Goal: Information Seeking & Learning: Learn about a topic

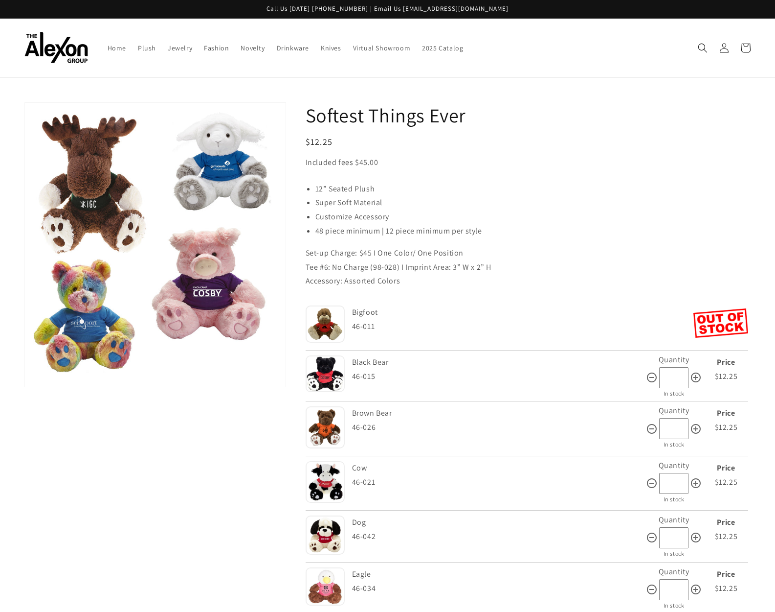
scroll to position [36, 0]
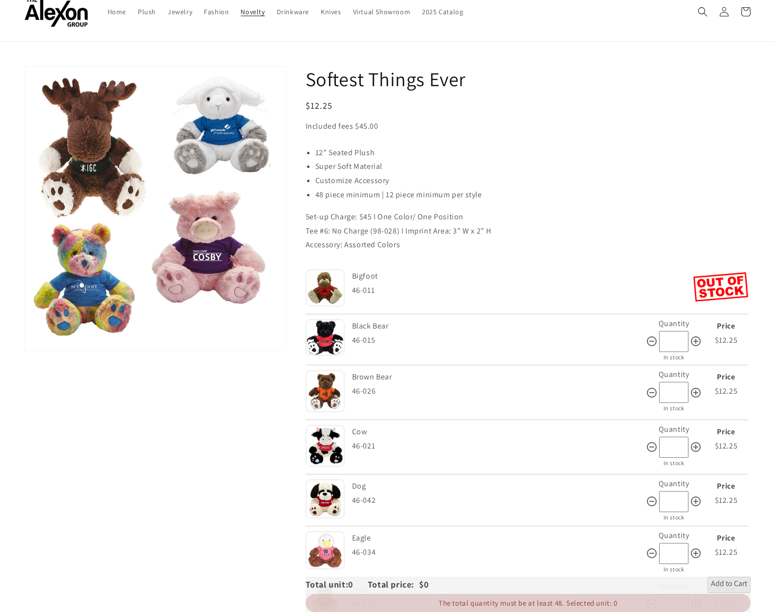
click at [256, 12] on span "Novelty" at bounding box center [253, 11] width 24 height 9
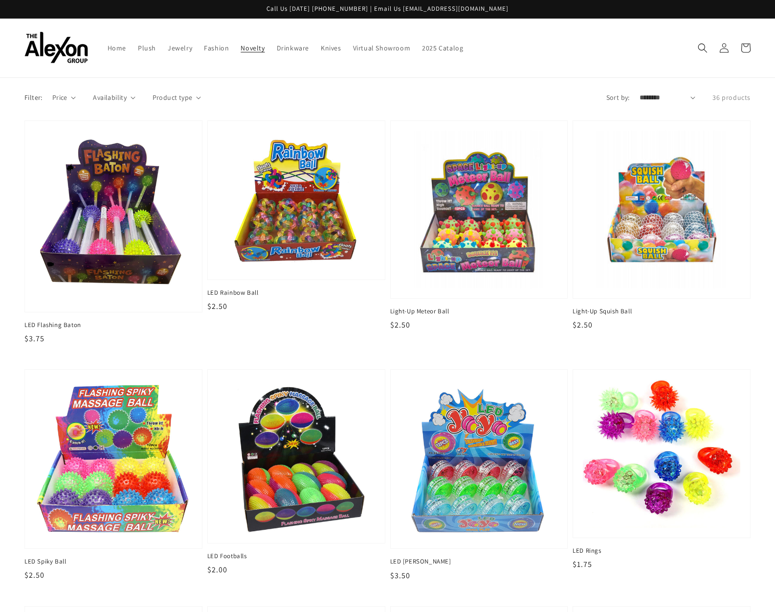
scroll to position [2, 0]
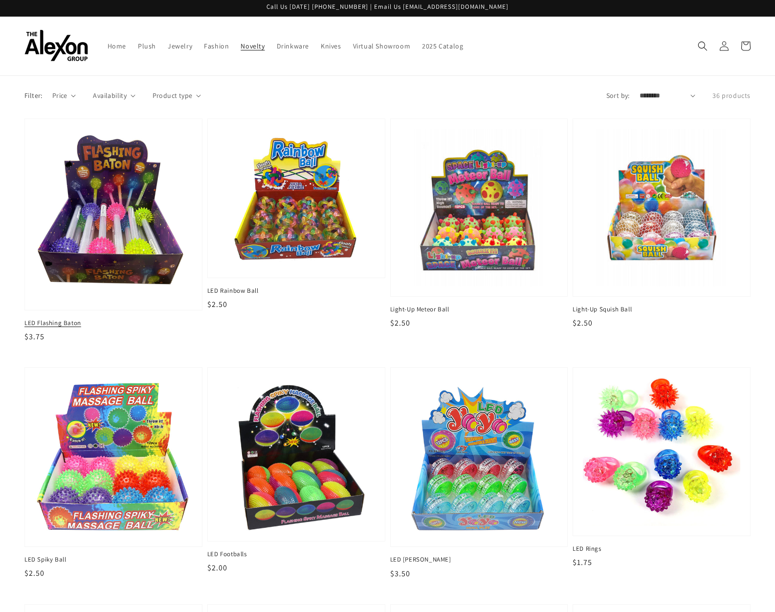
click at [116, 274] on img at bounding box center [113, 214] width 162 height 176
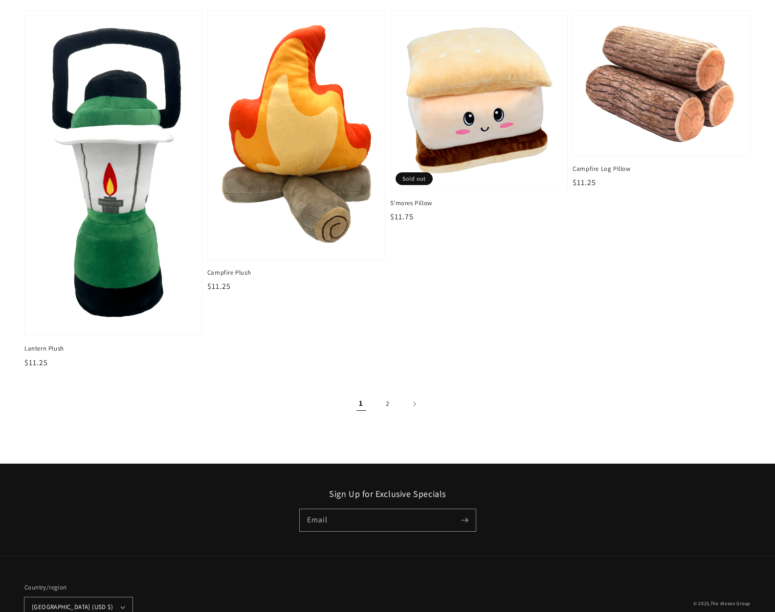
scroll to position [1469, 0]
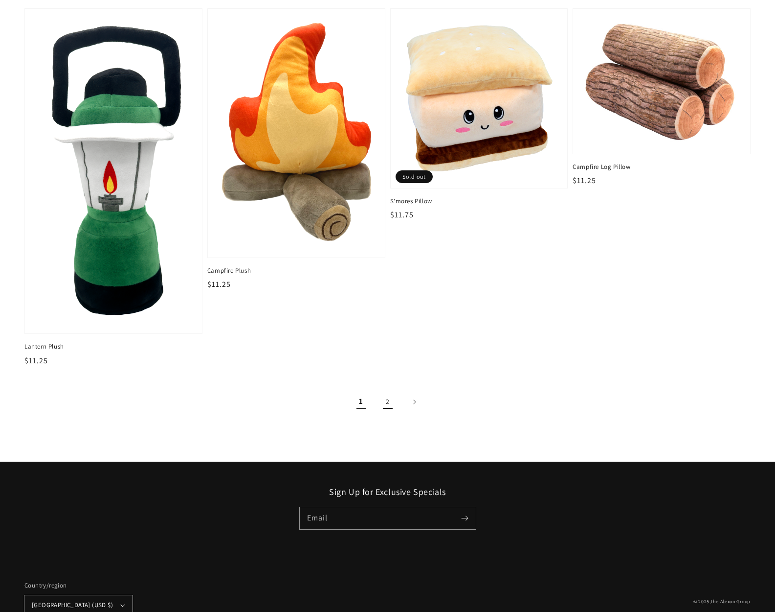
click at [388, 400] on link "2" at bounding box center [388, 402] width 22 height 22
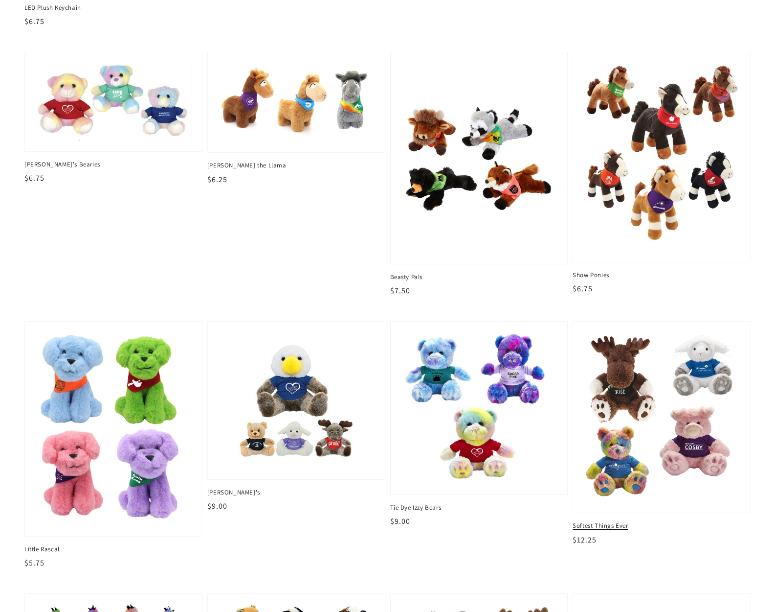
scroll to position [620, 0]
click at [665, 349] on img at bounding box center [662, 416] width 162 height 177
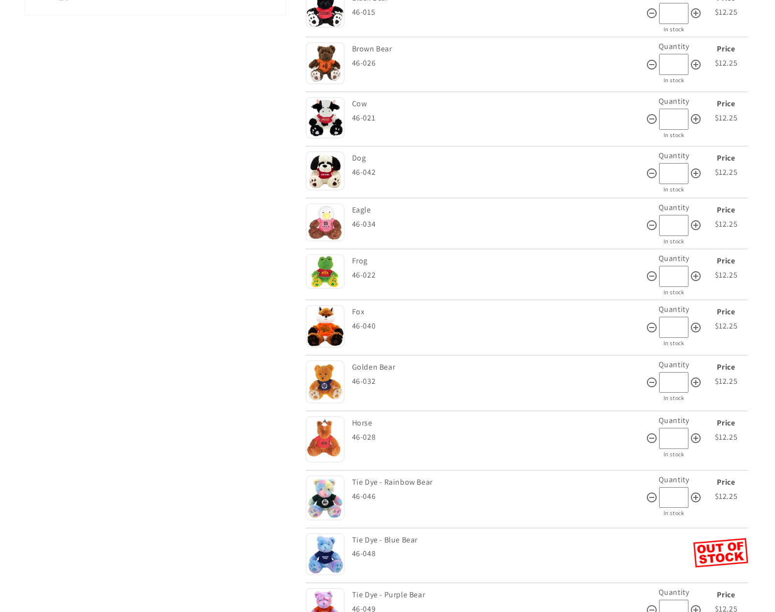
scroll to position [305, 0]
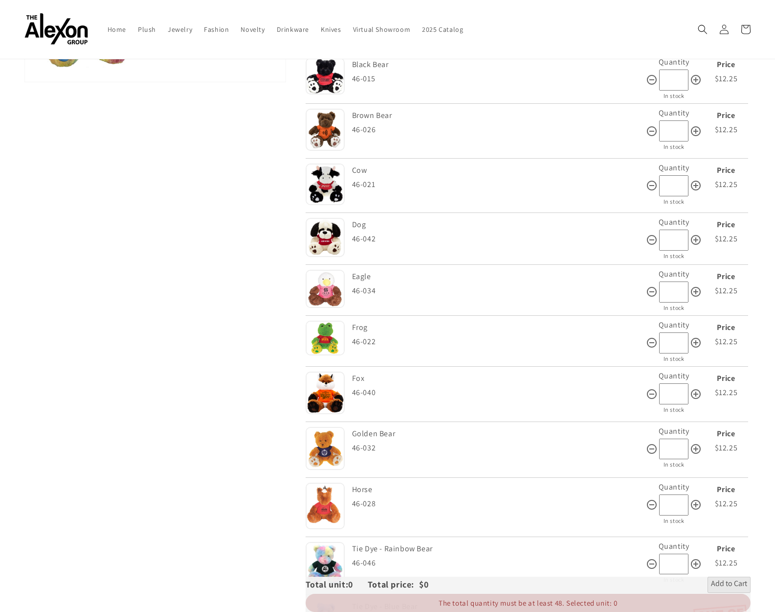
click at [332, 250] on img at bounding box center [325, 237] width 39 height 39
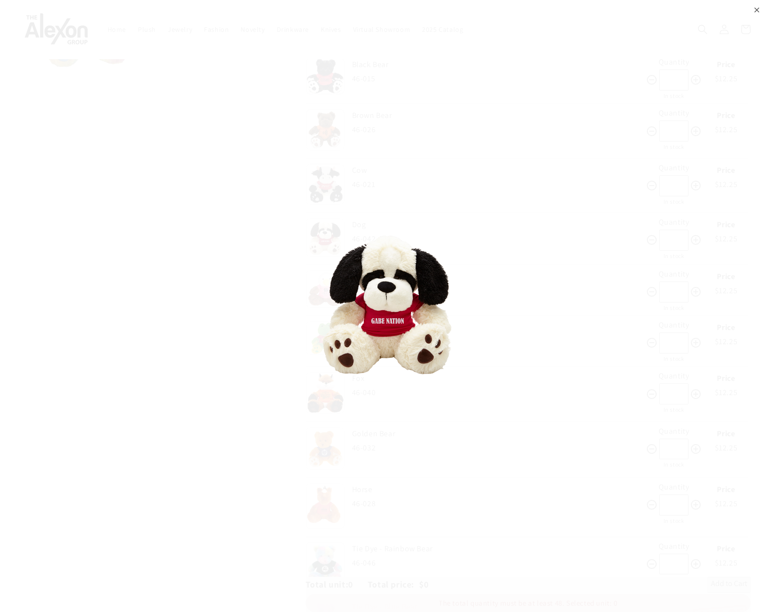
click at [262, 350] on div "⨉" at bounding box center [387, 306] width 775 height 612
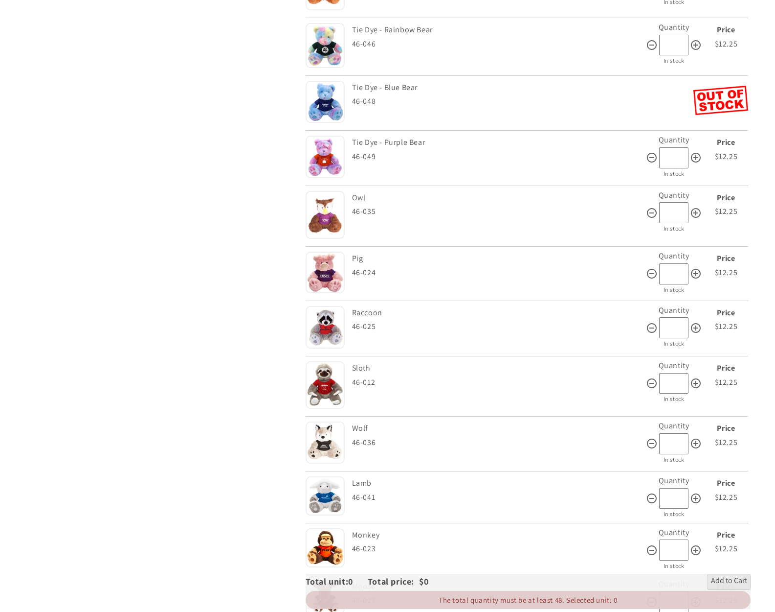
scroll to position [827, 0]
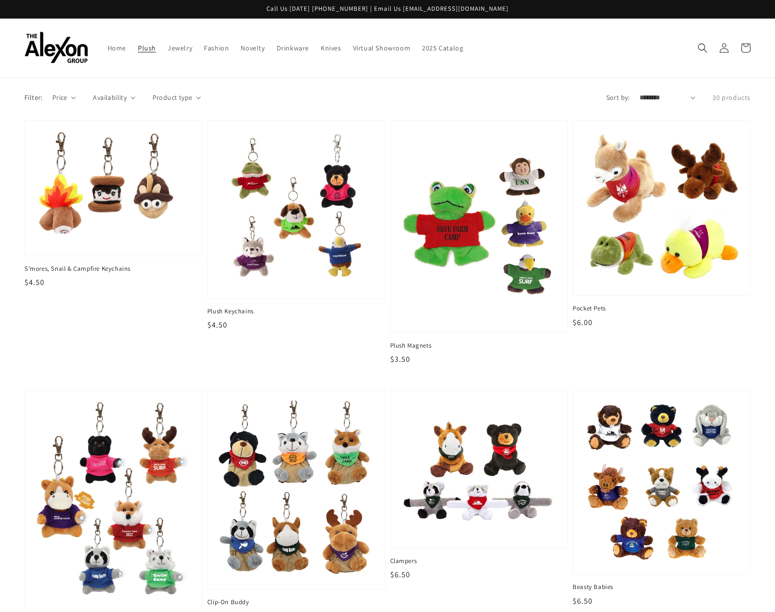
scroll to position [620, 0]
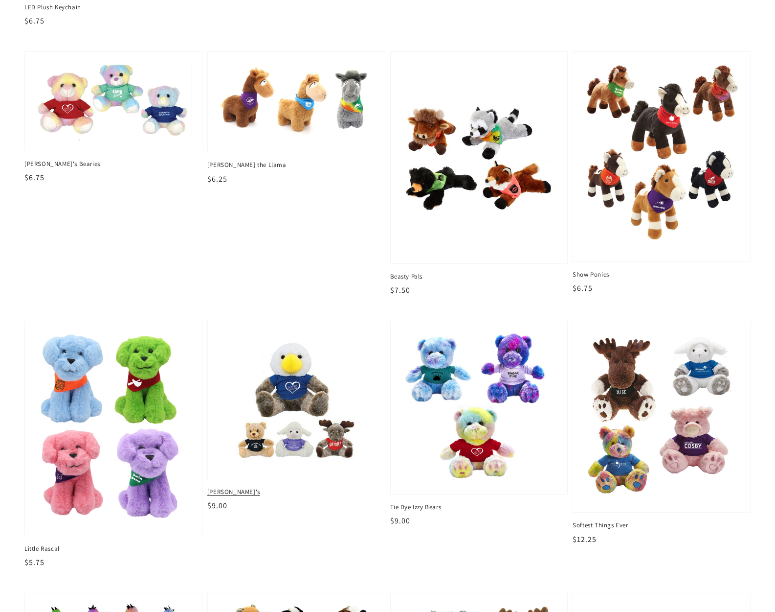
click at [316, 405] on img at bounding box center [296, 400] width 162 height 142
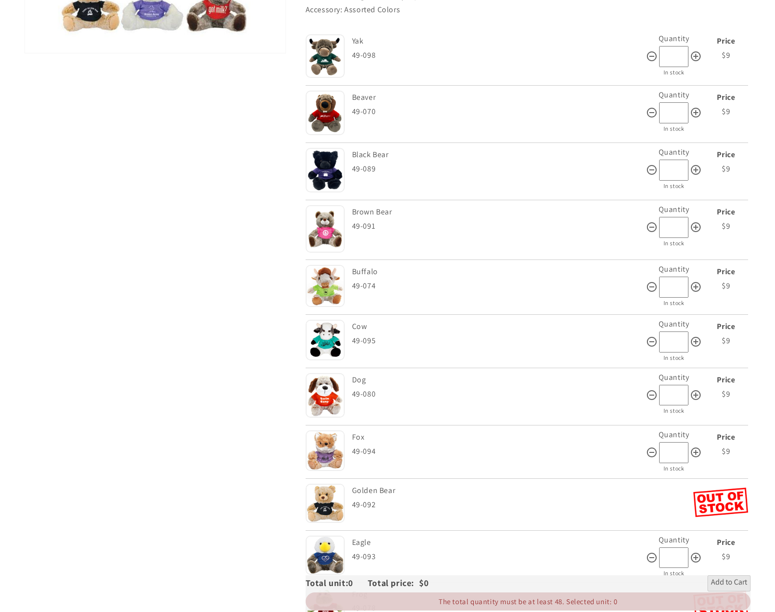
scroll to position [280, 0]
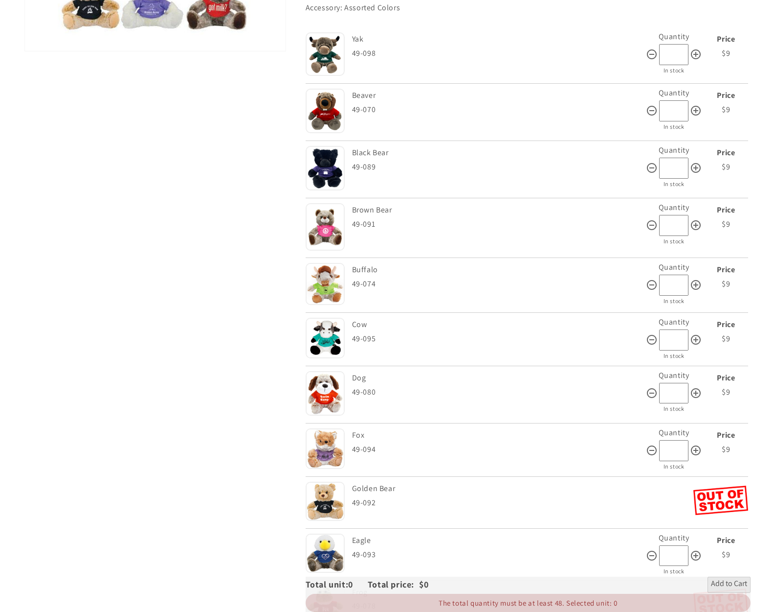
click at [321, 400] on img at bounding box center [325, 393] width 39 height 45
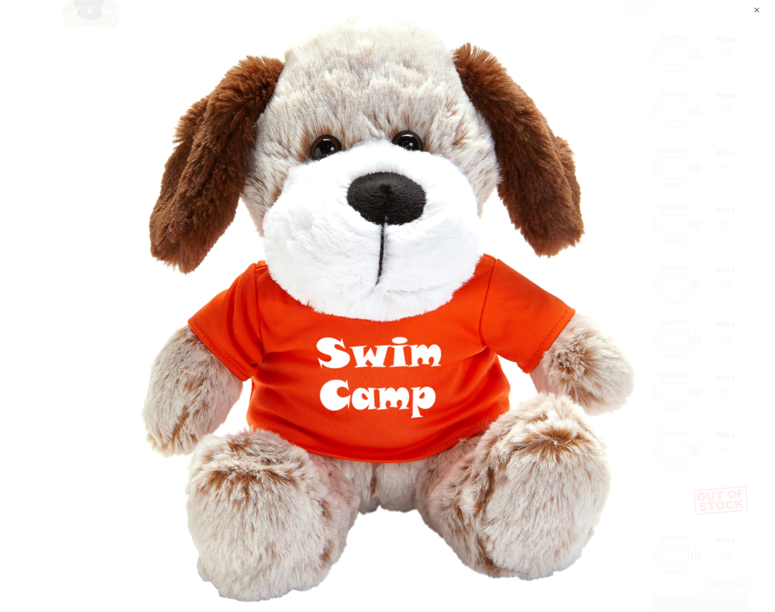
click at [403, 538] on img at bounding box center [387, 306] width 529 height 612
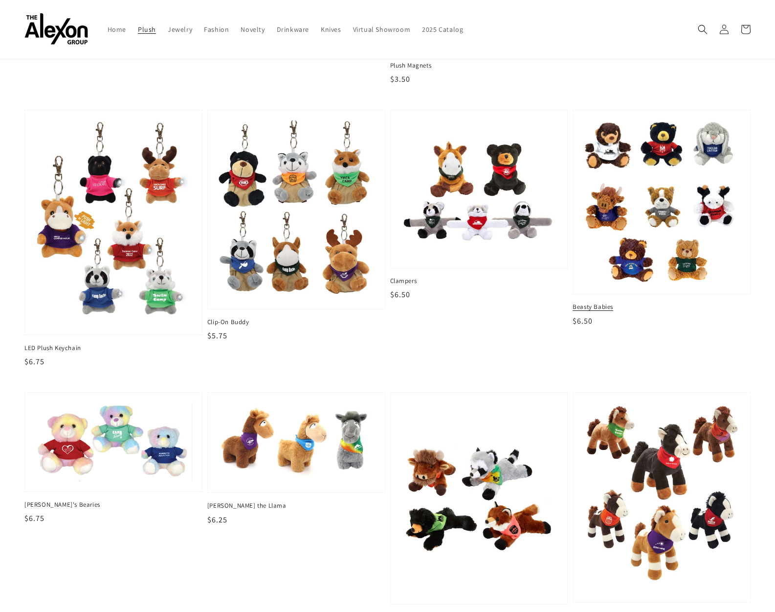
scroll to position [278, 0]
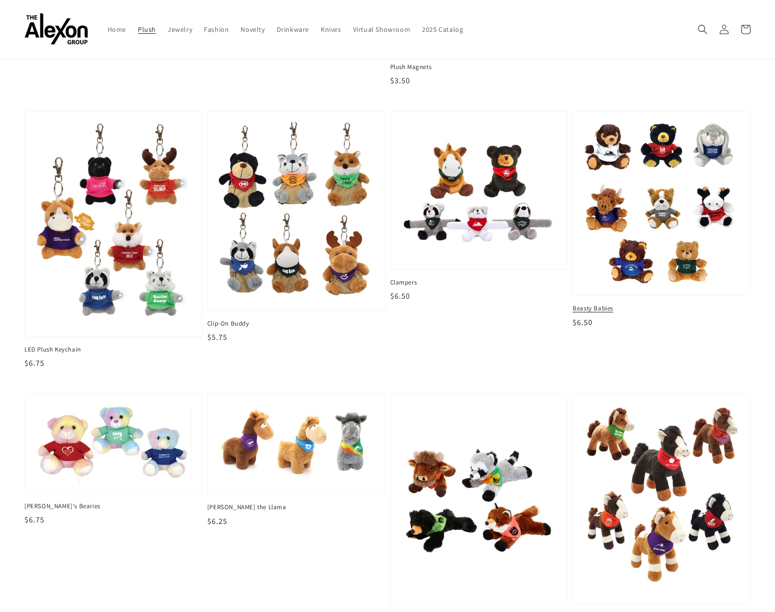
click at [651, 227] on img at bounding box center [662, 203] width 162 height 169
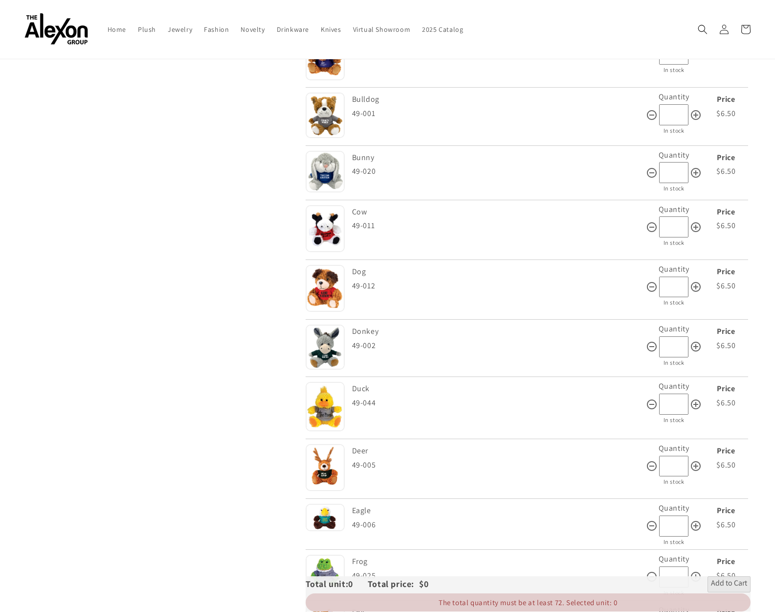
scroll to position [702, 0]
click at [332, 290] on img at bounding box center [325, 288] width 39 height 47
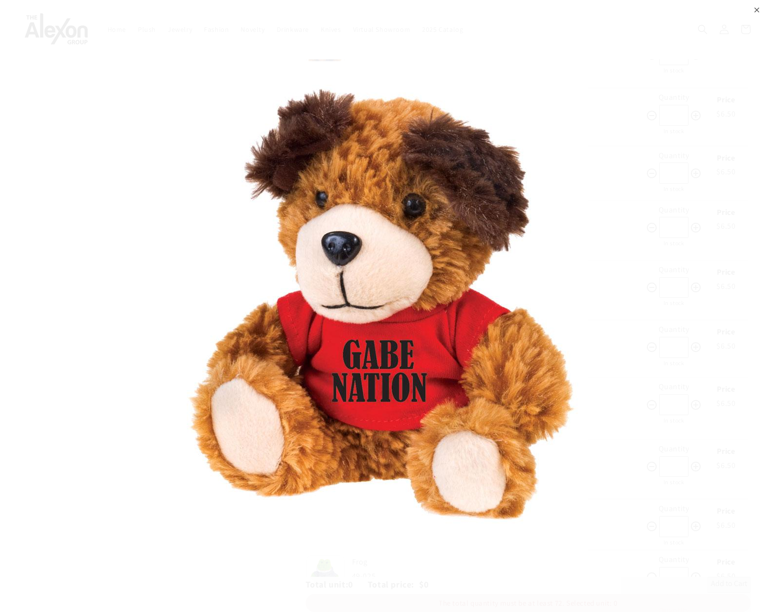
click at [403, 453] on img at bounding box center [388, 305] width 402 height 489
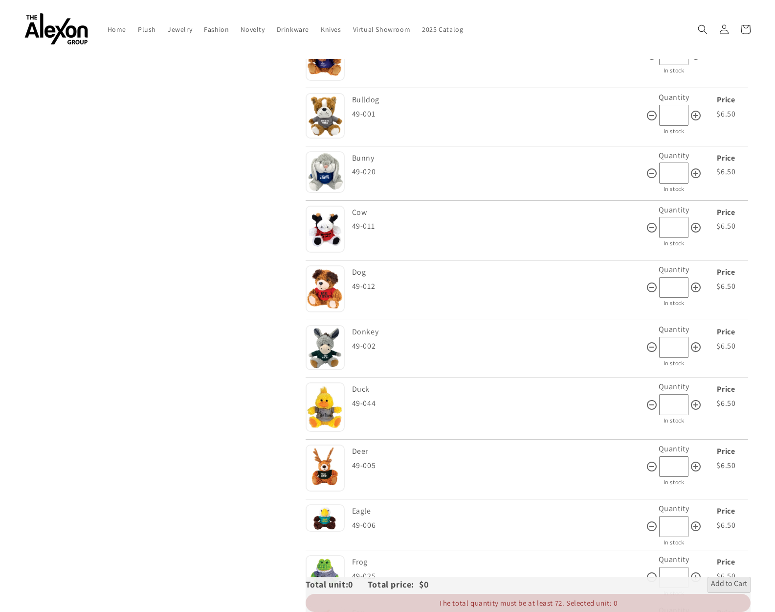
scroll to position [707, 0]
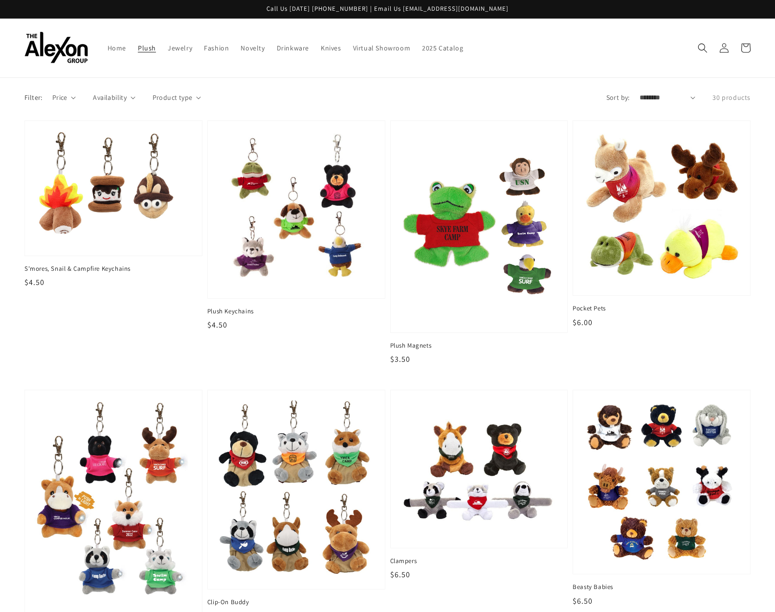
scroll to position [1, 0]
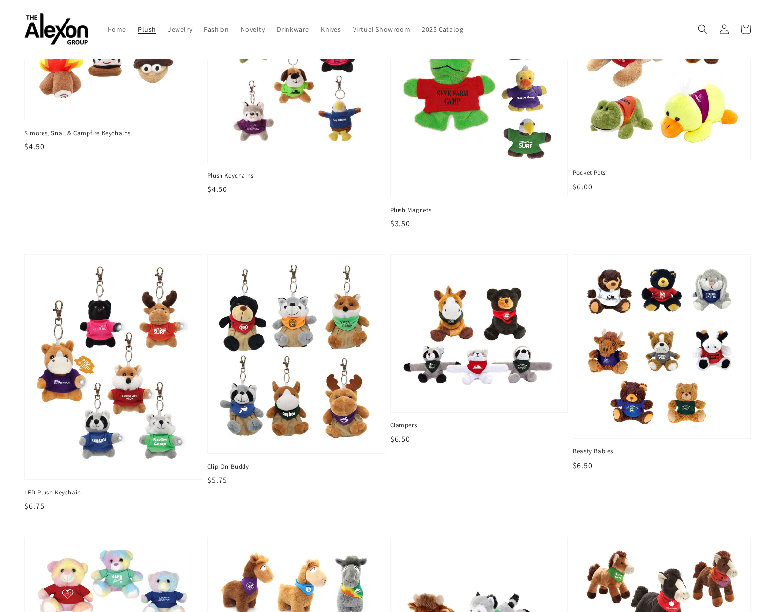
scroll to position [0, 0]
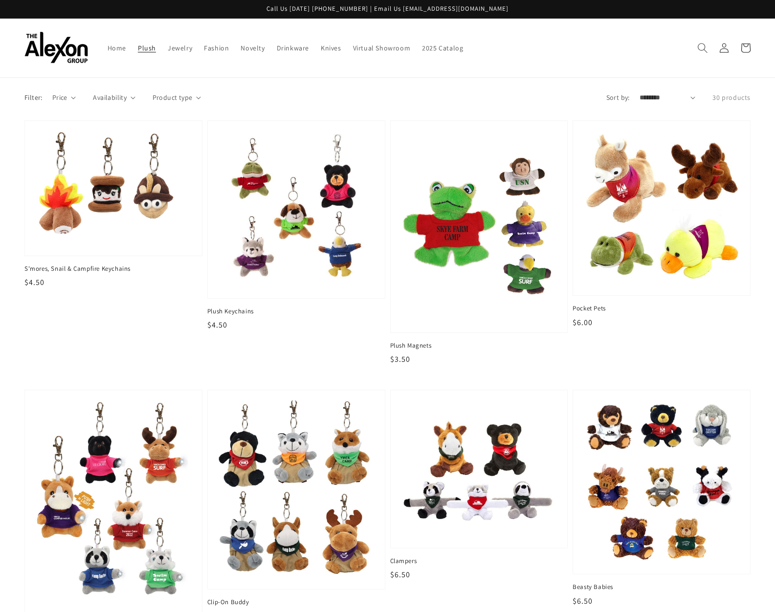
click at [704, 50] on icon "Search" at bounding box center [703, 48] width 10 height 10
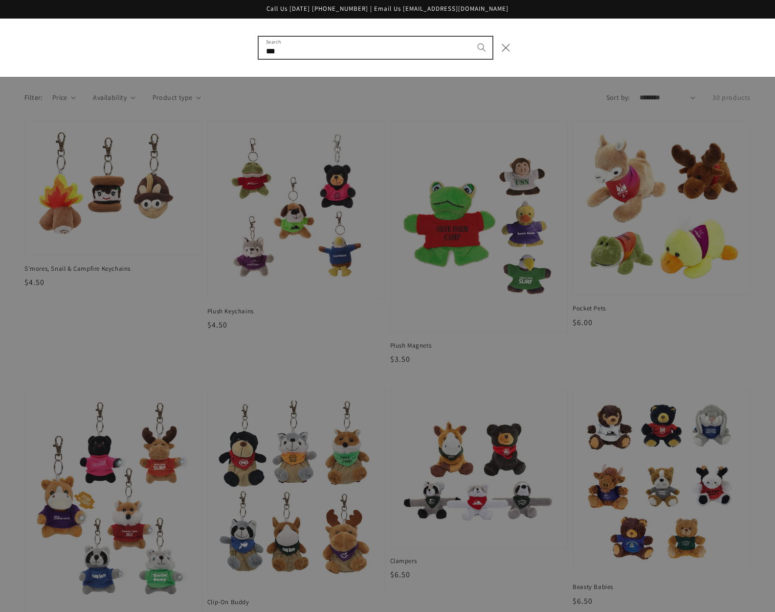
type input "***"
click at [471, 37] on button "Search" at bounding box center [482, 48] width 22 height 22
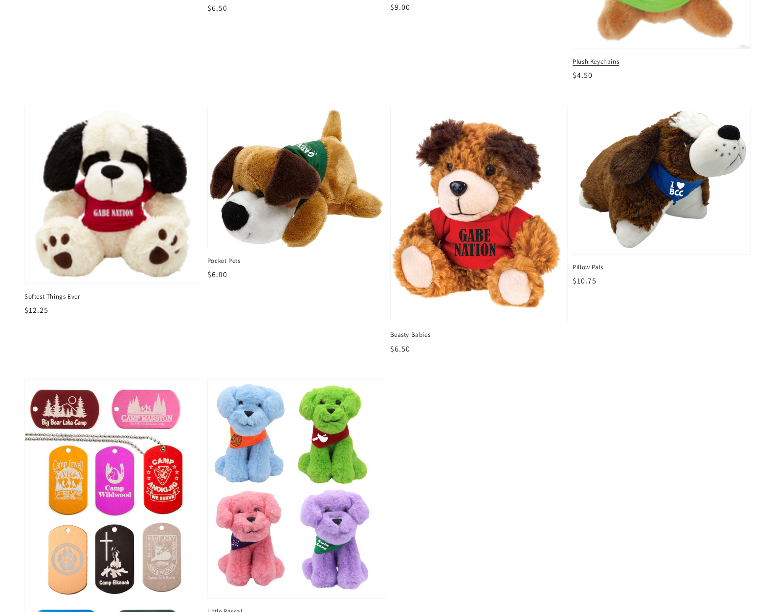
scroll to position [464, 0]
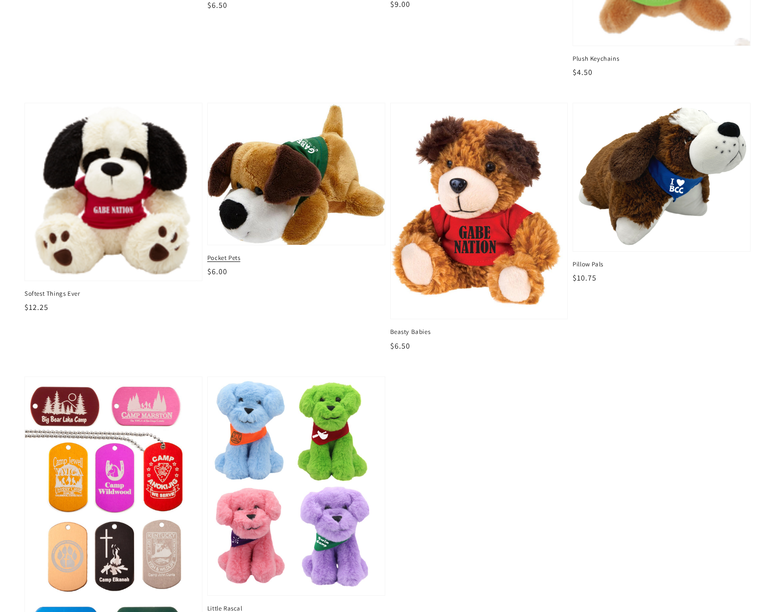
click at [313, 232] on img at bounding box center [296, 174] width 182 height 146
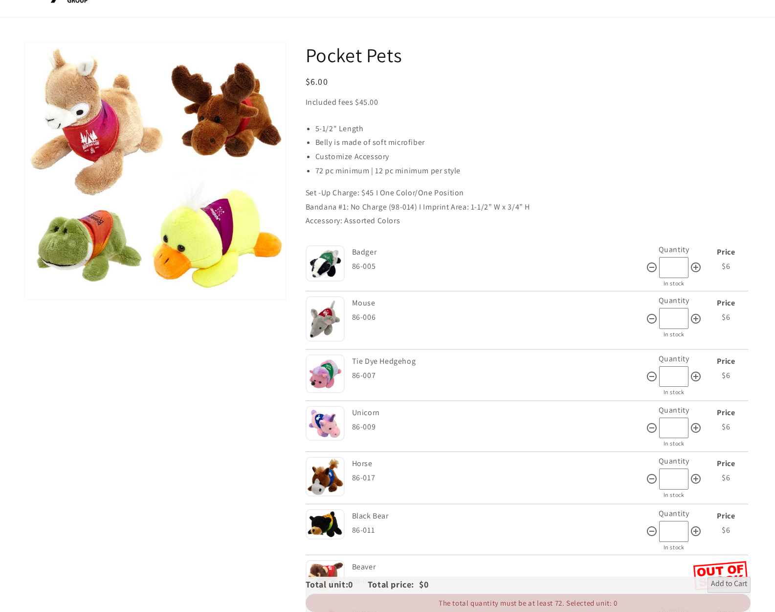
scroll to position [61, 0]
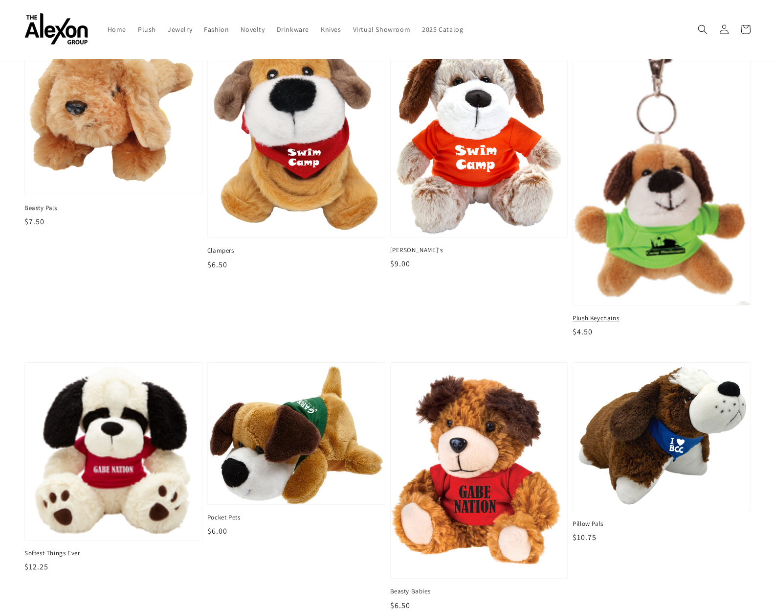
scroll to position [152, 0]
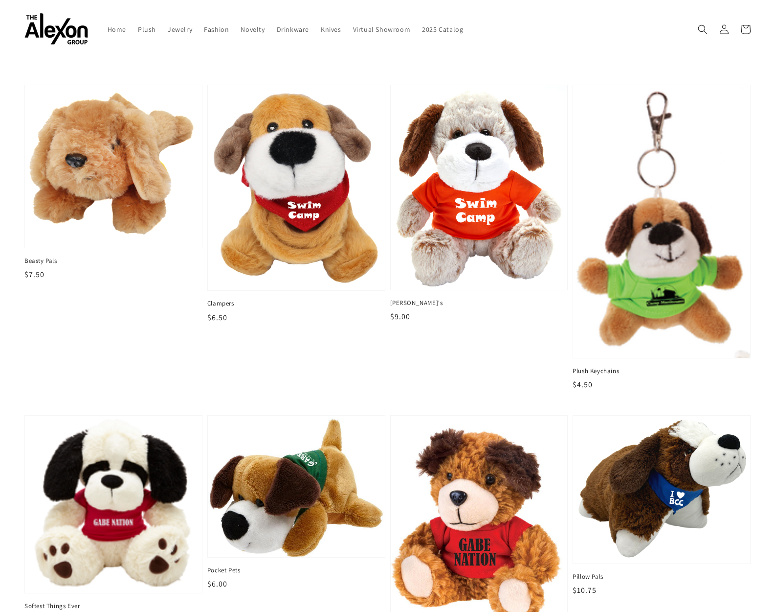
drag, startPoint x: 330, startPoint y: 207, endPoint x: 772, endPoint y: 399, distance: 482.1
click at [216, 32] on span "Fashion" at bounding box center [216, 29] width 25 height 9
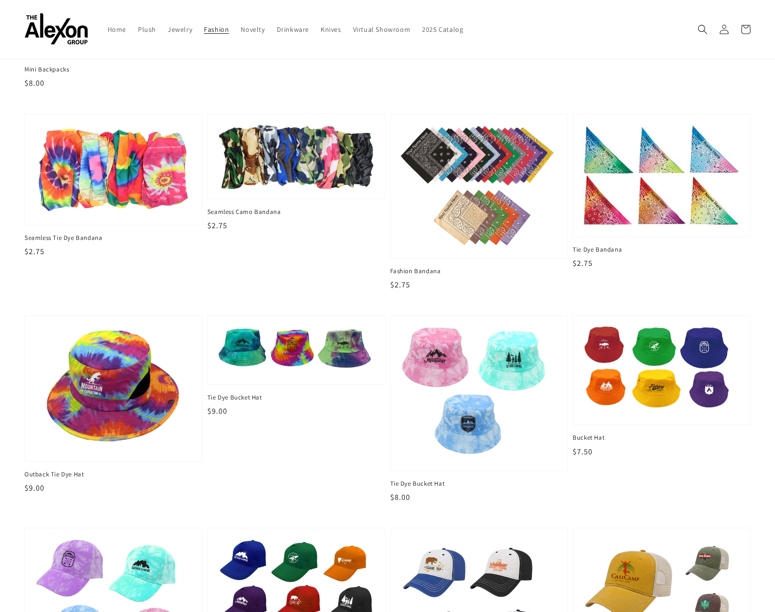
scroll to position [768, 0]
